Goal: Task Accomplishment & Management: Use online tool/utility

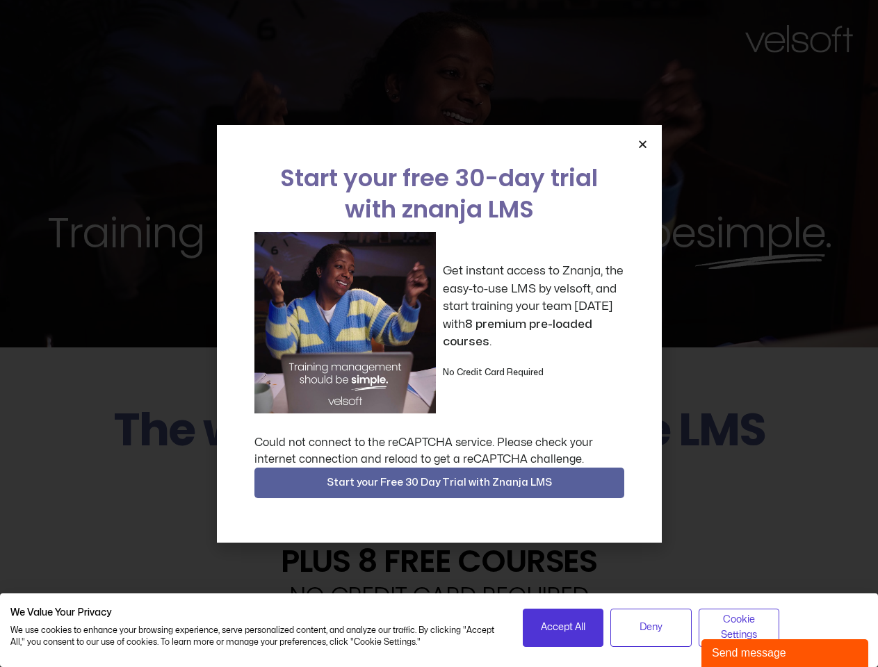
click at [438, 334] on div "Get instant access to Znanja, the easy-to-use LMS by velsoft, and start trainin…" at bounding box center [439, 322] width 370 height 181
click at [642, 144] on icon "Close" at bounding box center [642, 144] width 10 height 10
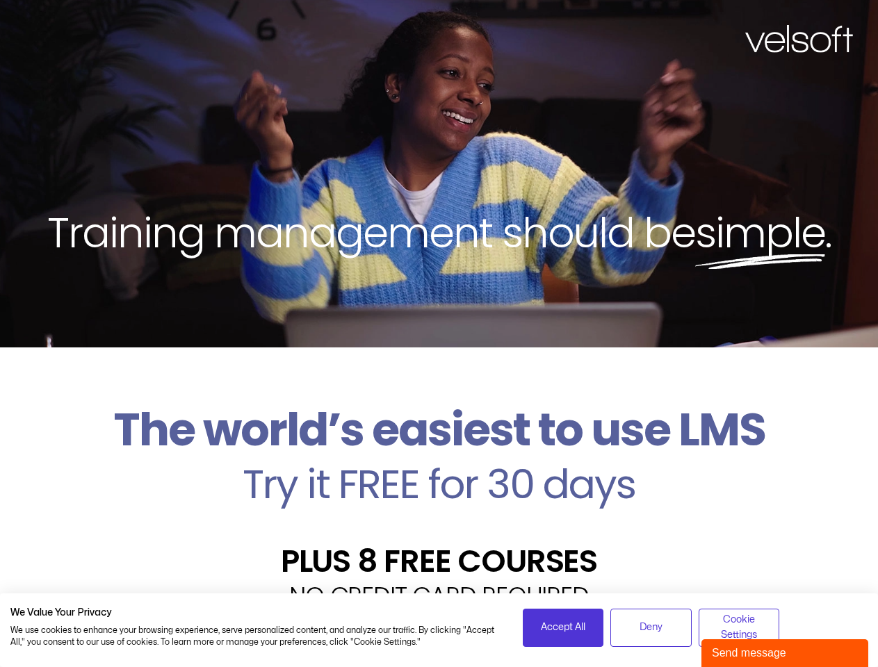
click at [439, 483] on h2 "Try it FREE for 30 days" at bounding box center [438, 484] width 857 height 40
click at [563, 627] on span "Accept All" at bounding box center [563, 627] width 44 height 15
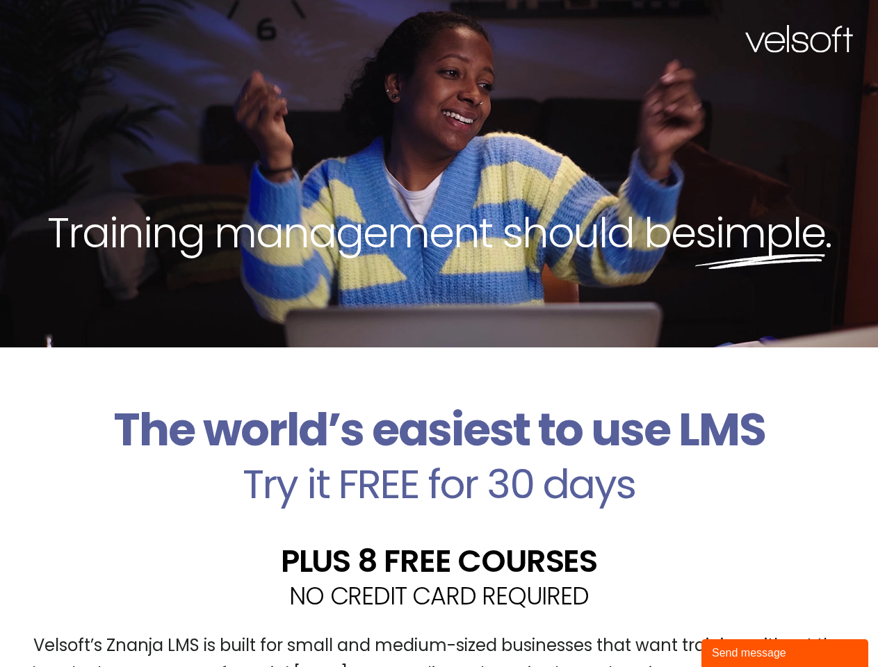
click at [650, 627] on div "Velsoft’s Znanja LMS is built for small and medium-sized businesses that want t…" at bounding box center [438, 665] width 857 height 101
click at [739, 627] on div "Velsoft’s Znanja LMS is built for small and medium-sized businesses that want t…" at bounding box center [438, 665] width 857 height 101
click at [784, 653] on div "Send message" at bounding box center [785, 653] width 146 height 17
